Goal: Use online tool/utility: Utilize a website feature to perform a specific function

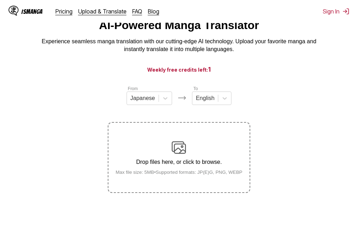
scroll to position [19, 0]
